Goal: Contribute content: Contribute content

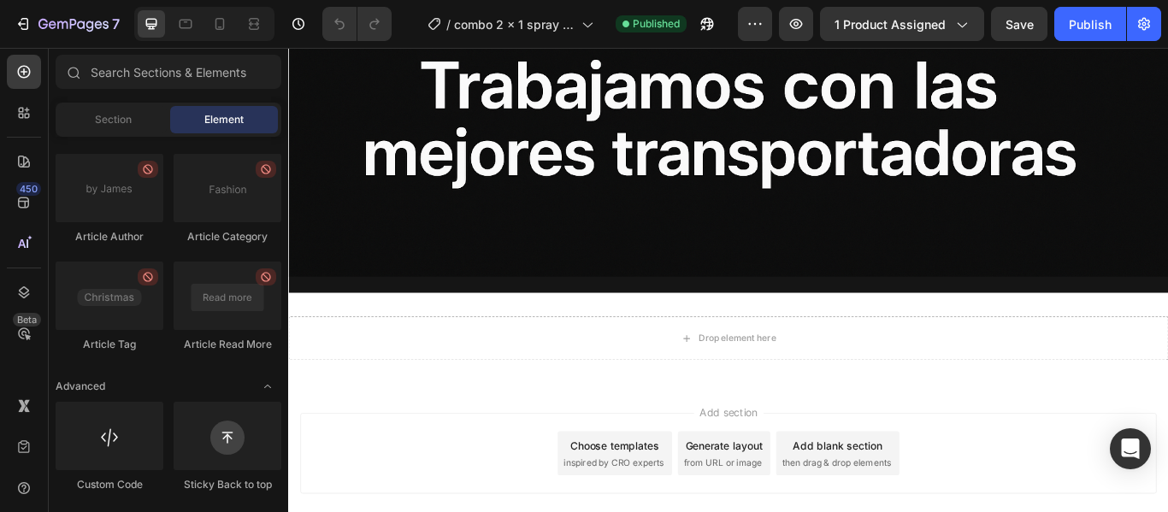
scroll to position [16651, 0]
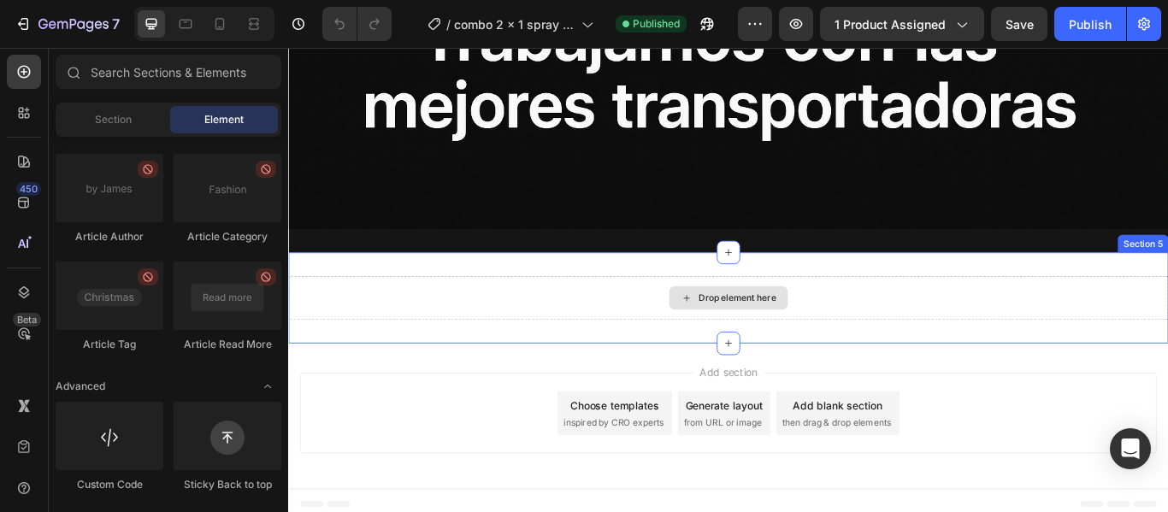
click at [776, 333] on div "Drop element here" at bounding box center [811, 340] width 91 height 14
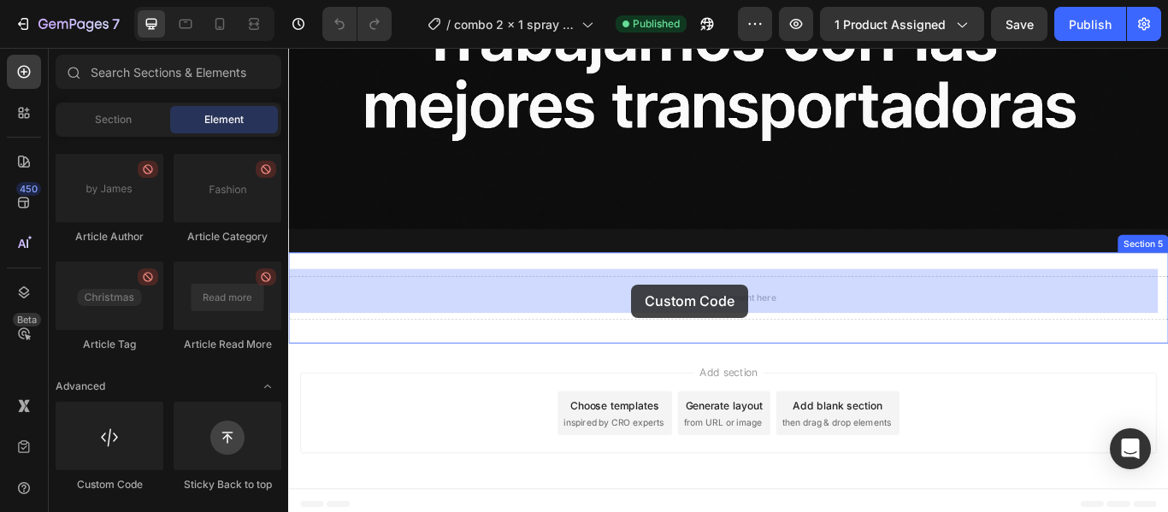
drag, startPoint x: 411, startPoint y: 487, endPoint x: 688, endPoint y: 324, distance: 321.5
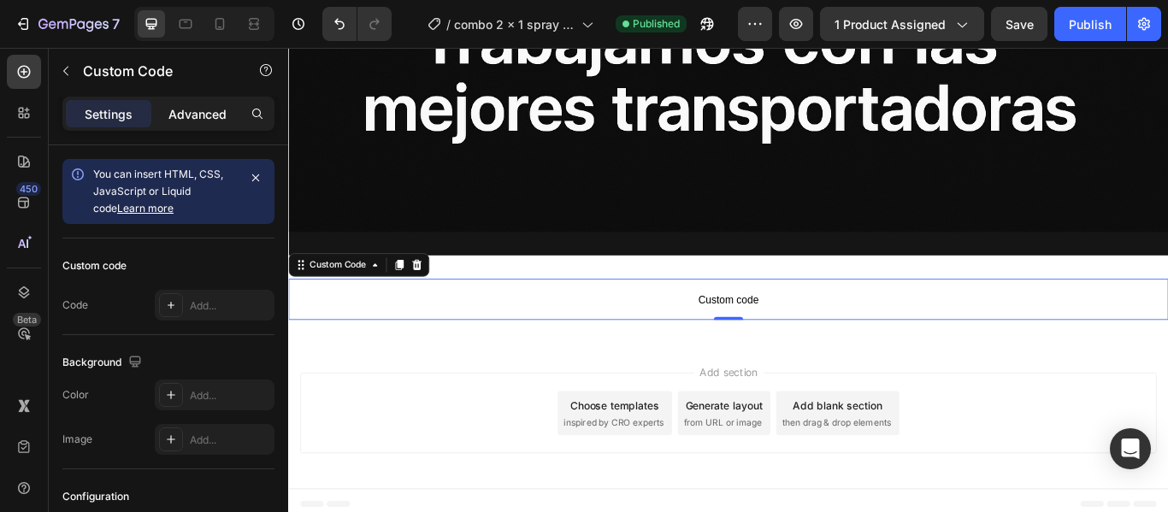
click at [186, 113] on p "Advanced" at bounding box center [197, 114] width 58 height 18
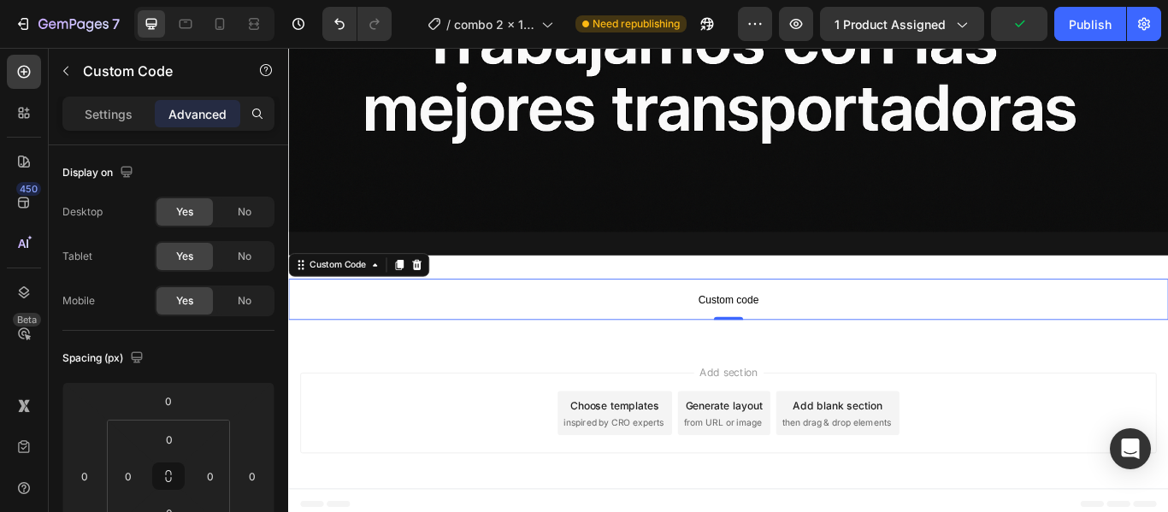
click at [797, 342] on span "Custom code" at bounding box center [801, 341] width 1026 height 21
click at [108, 116] on p "Settings" at bounding box center [109, 114] width 48 height 18
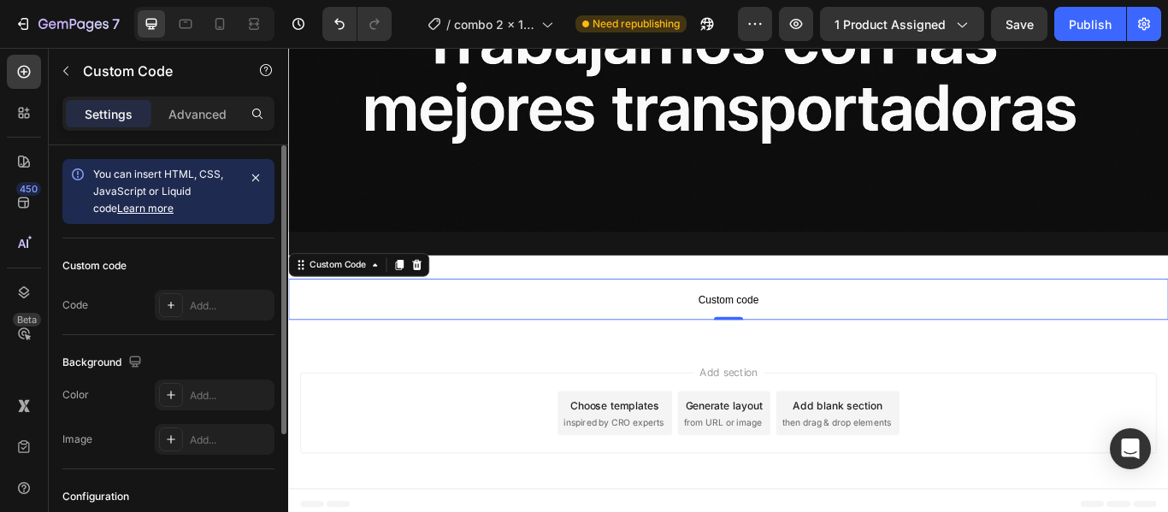
click at [184, 188] on span "You can insert HTML, CSS, JavaScript or Liquid code Learn more" at bounding box center [158, 191] width 130 height 47
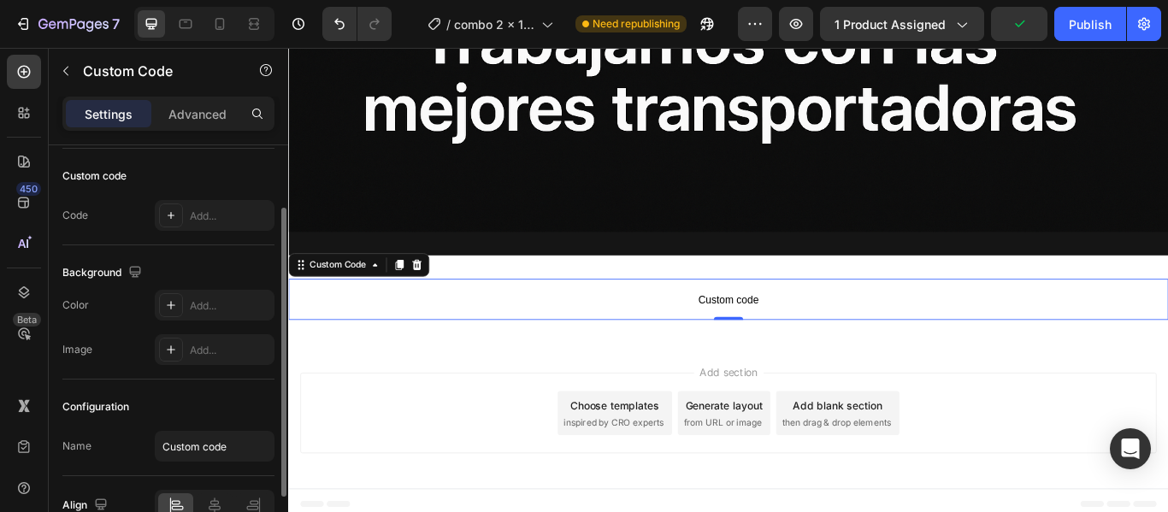
scroll to position [180, 0]
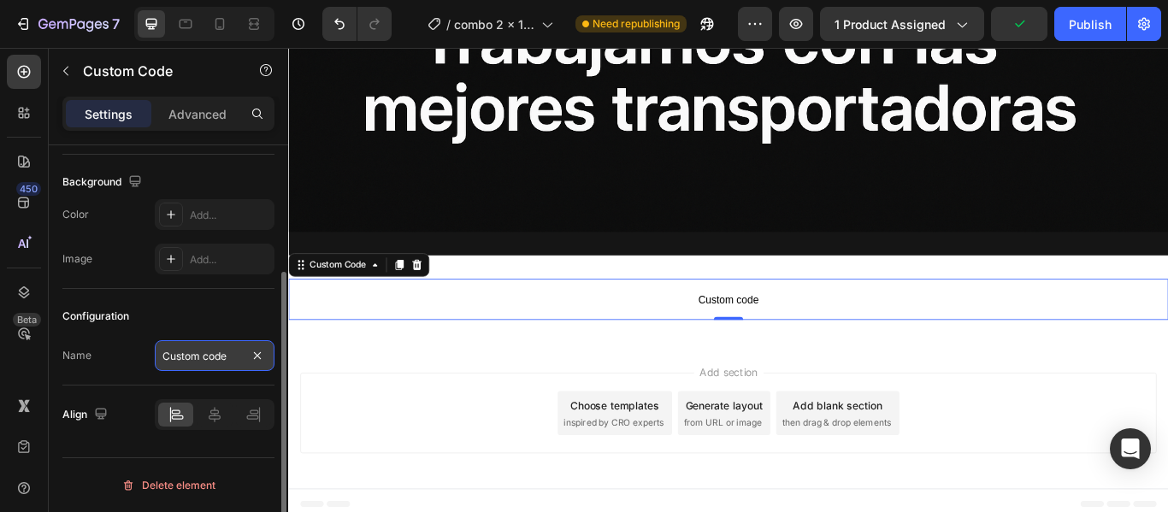
click at [174, 357] on input "Custom code" at bounding box center [215, 355] width 120 height 31
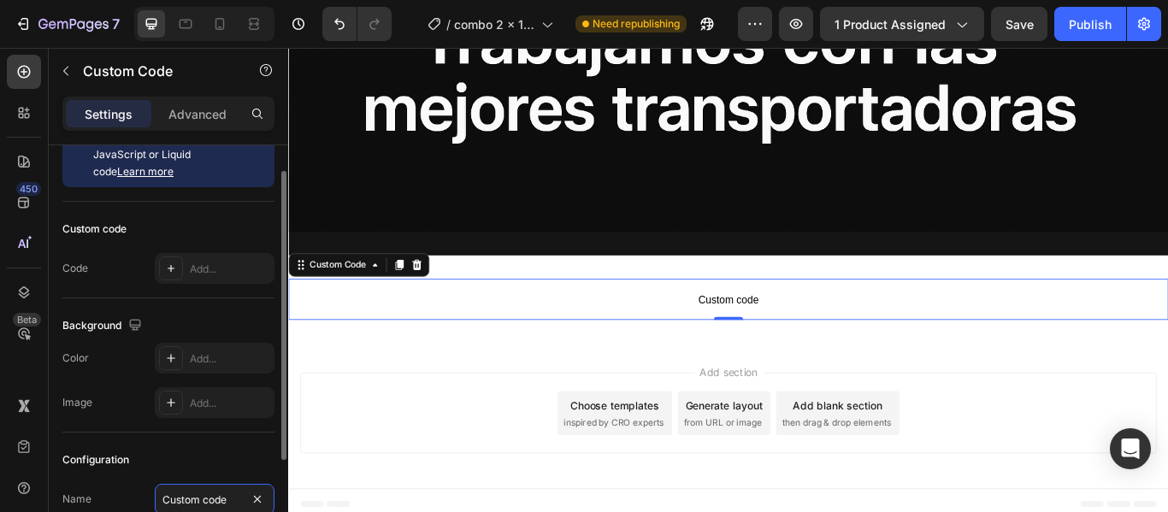
scroll to position [0, 0]
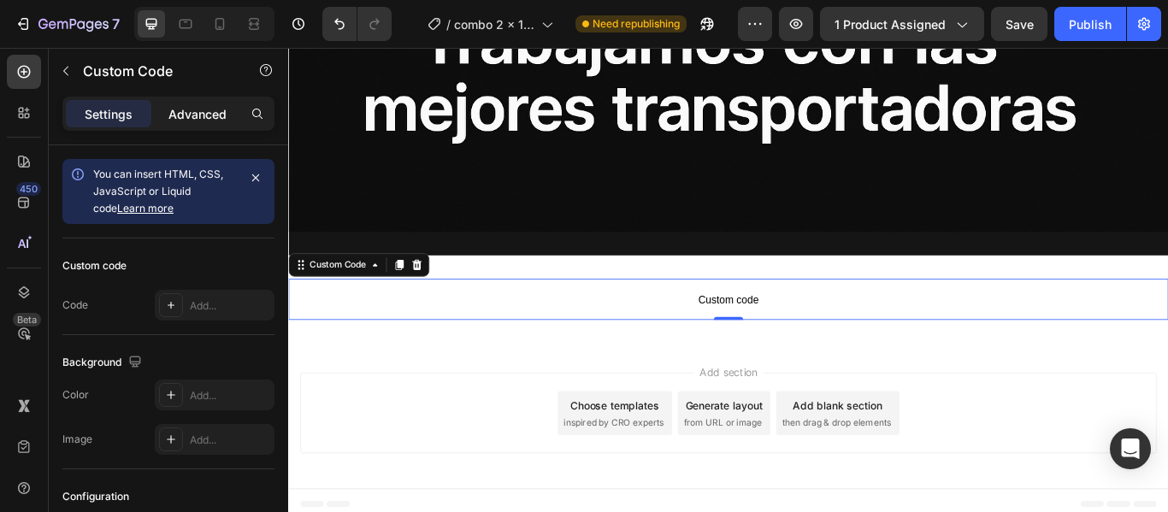
click at [199, 114] on p "Advanced" at bounding box center [197, 114] width 58 height 18
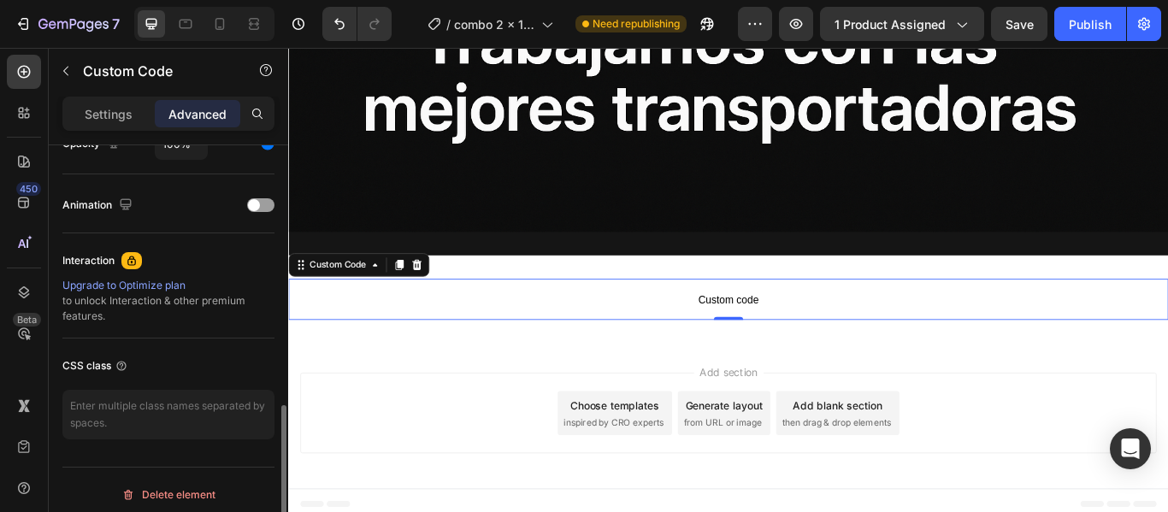
scroll to position [725, 0]
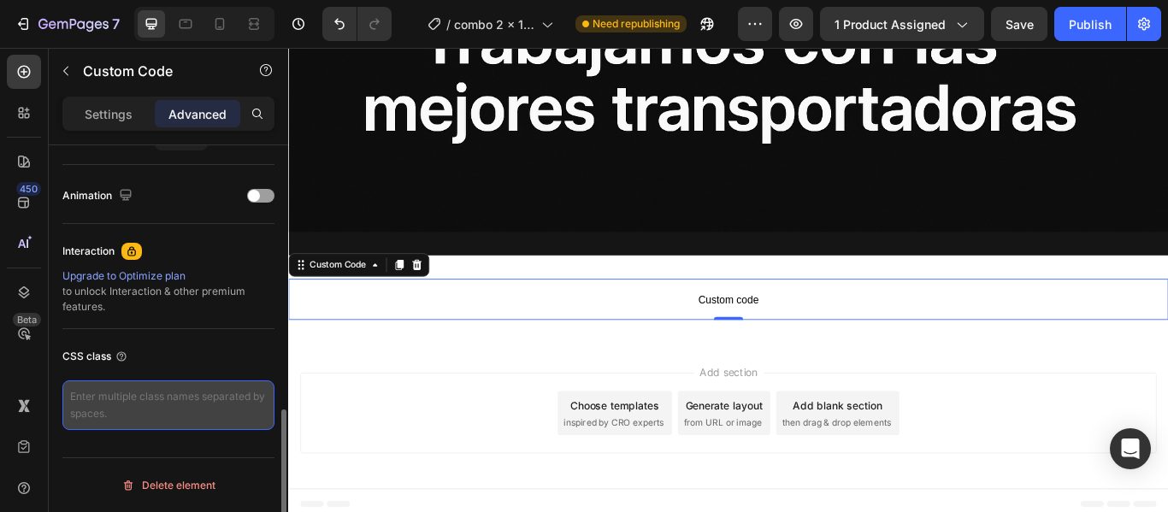
click at [115, 404] on textarea at bounding box center [168, 405] width 212 height 50
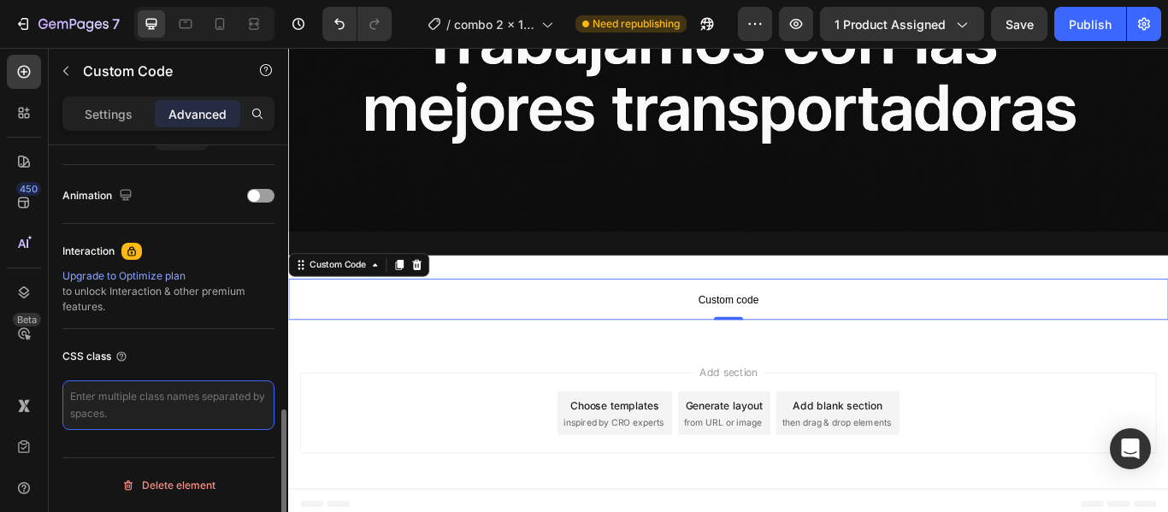
paste textarea "img { -webkit-user-drag: none; -khtml-user-drag: none; user-drag: none; }"
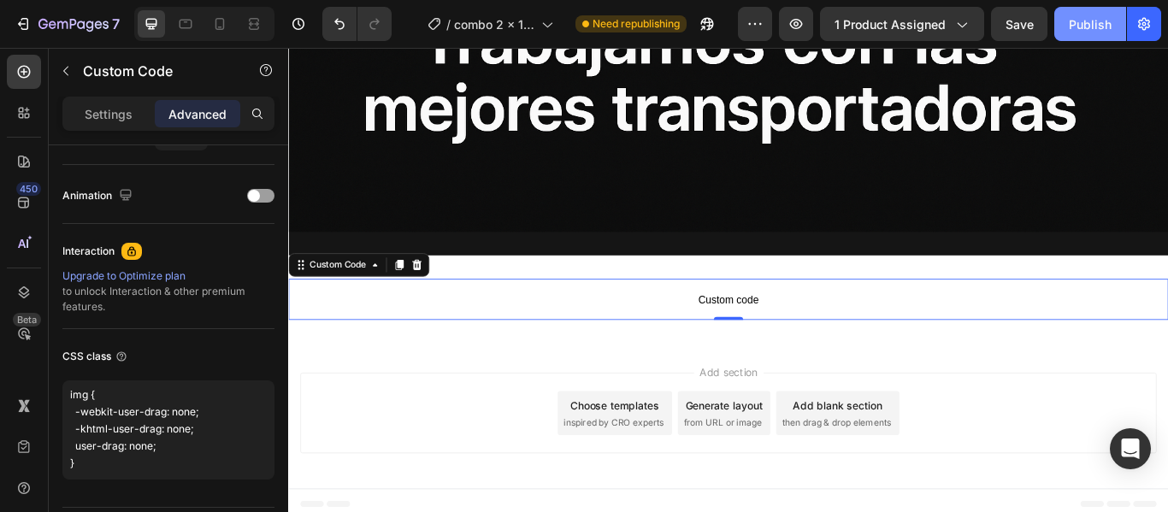
click at [1077, 31] on div "Publish" at bounding box center [1090, 24] width 43 height 18
type textarea "img { -webkit-user-drag: none; -khtml-user-drag: none; user-drag: none; }"
click at [849, 331] on span "Custom code" at bounding box center [801, 341] width 1026 height 21
click at [443, 300] on div at bounding box center [437, 301] width 21 height 21
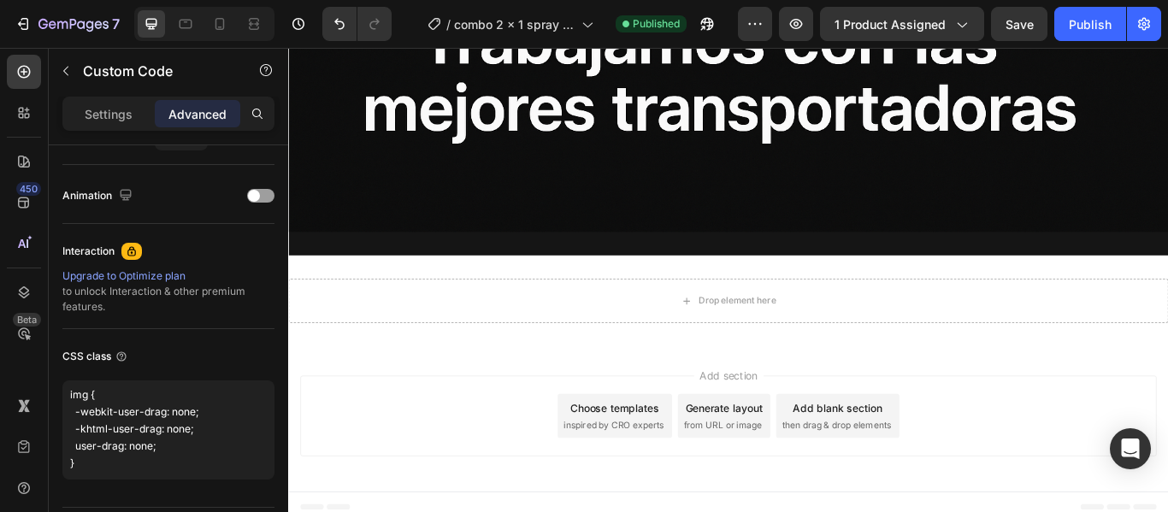
scroll to position [16651, 0]
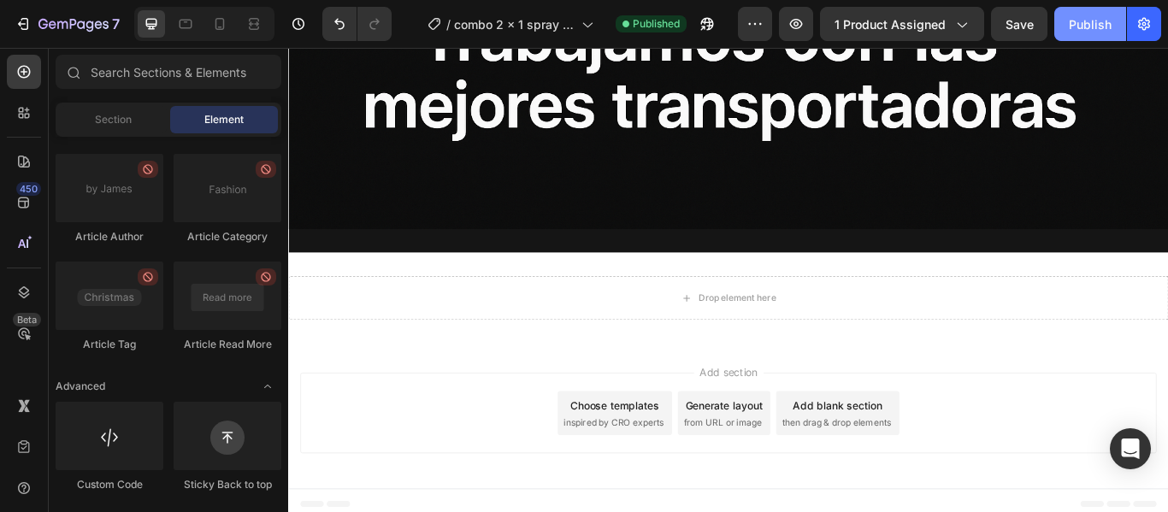
click at [1085, 23] on div "Publish" at bounding box center [1090, 24] width 43 height 18
